Goal: Task Accomplishment & Management: Use online tool/utility

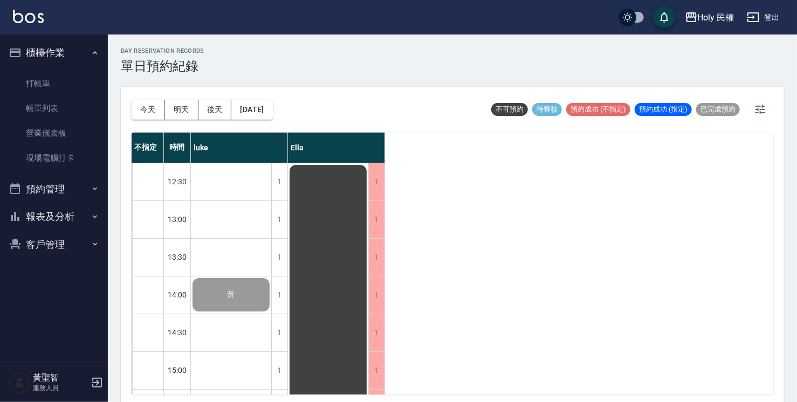
scroll to position [108, 0]
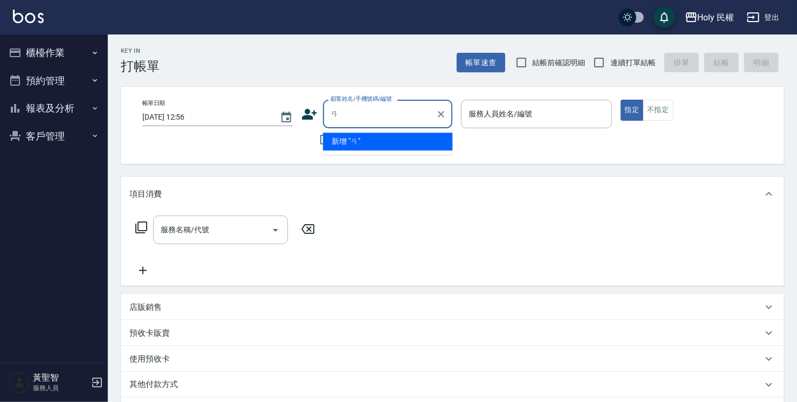
type input "ㄞ"
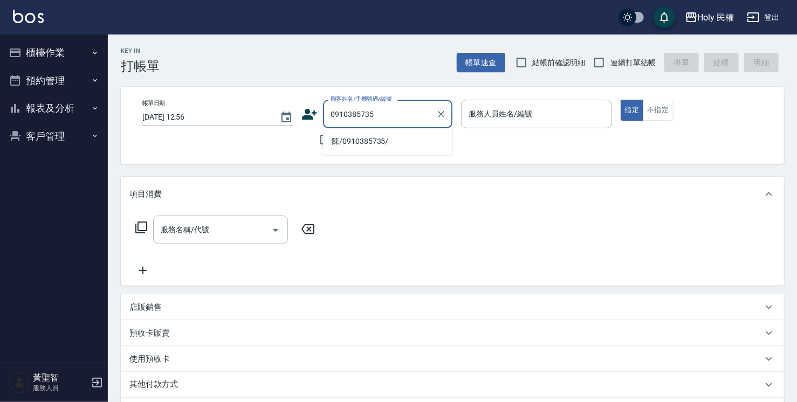
click at [371, 144] on li "陳/0910385735/" at bounding box center [387, 142] width 129 height 18
type input "陳/0910385735/"
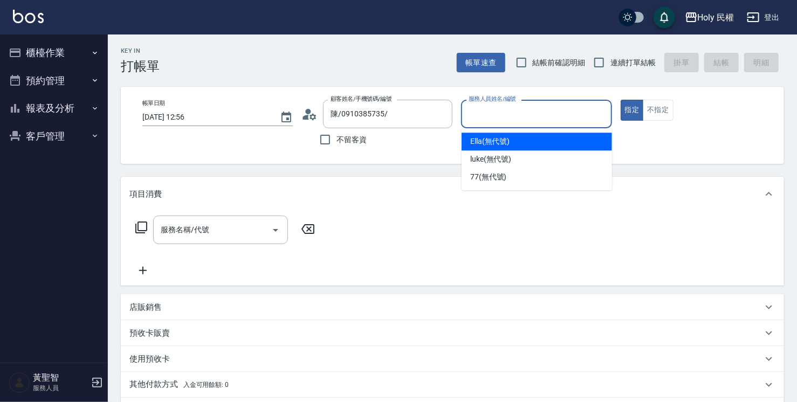
click at [505, 112] on input "服務人員姓名/編號" at bounding box center [536, 114] width 141 height 19
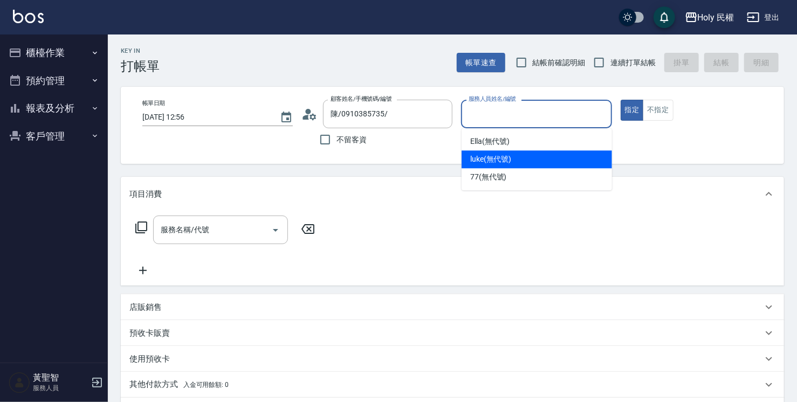
click at [510, 161] on span "luke (無代號)" at bounding box center [491, 159] width 42 height 11
type input "luke(無代號)"
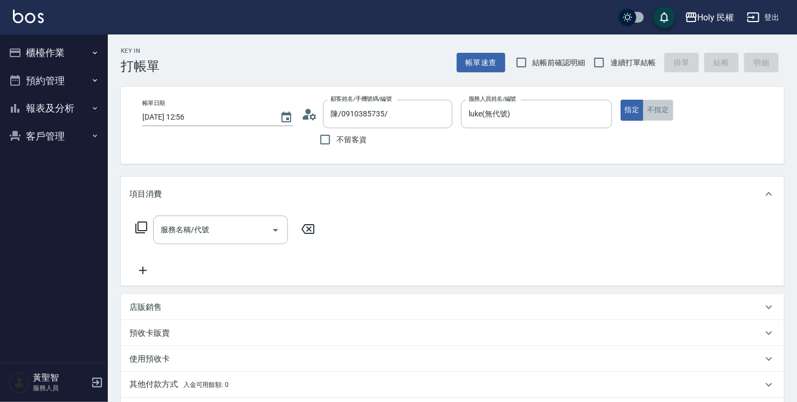
click at [660, 110] on button "不指定" at bounding box center [658, 110] width 30 height 21
click at [201, 230] on div "服務名稱/代號 服務名稱/代號" at bounding box center [220, 230] width 135 height 29
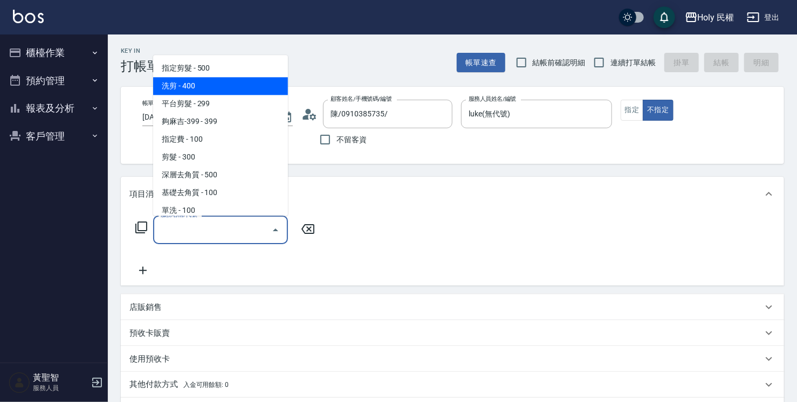
click at [194, 92] on span "洗剪 - 400" at bounding box center [220, 86] width 135 height 18
type input "洗剪(3)"
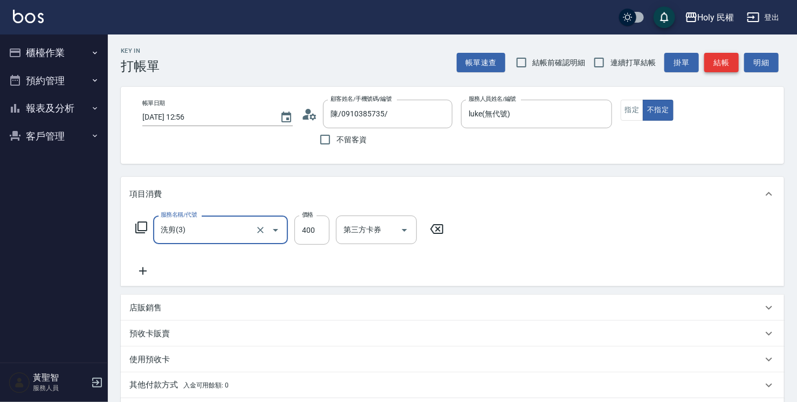
click at [727, 64] on button "結帳" at bounding box center [721, 63] width 35 height 20
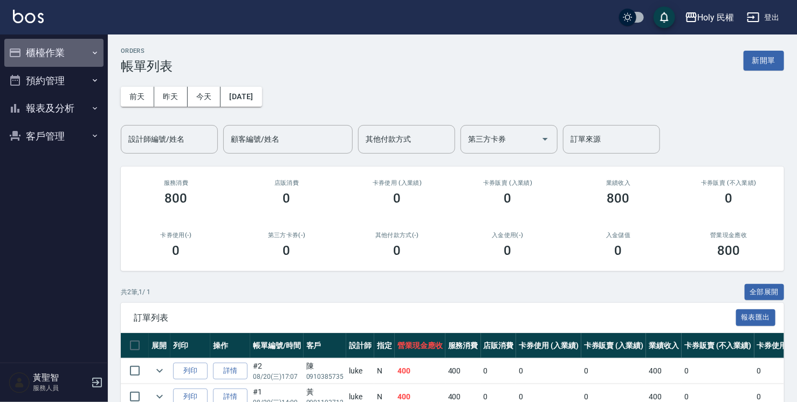
click at [54, 52] on button "櫃檯作業" at bounding box center [53, 53] width 99 height 28
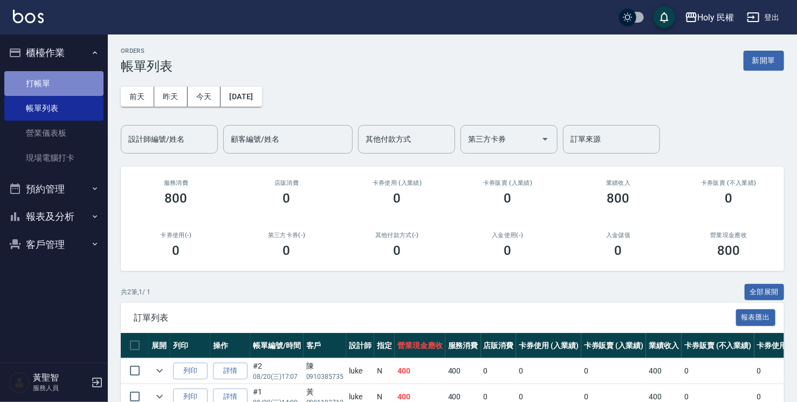
click at [51, 81] on link "打帳單" at bounding box center [53, 83] width 99 height 25
